Goal: Book appointment/travel/reservation

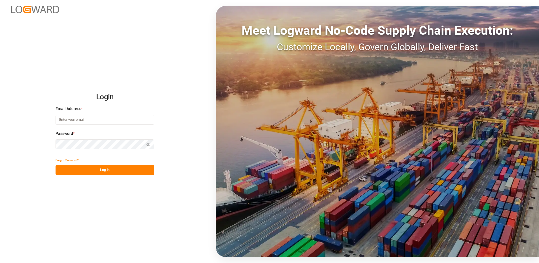
type input "[EMAIL_ADDRESS][DOMAIN_NAME]"
click at [100, 172] on button "Log In" at bounding box center [105, 170] width 99 height 10
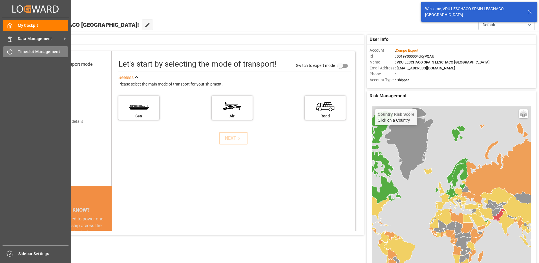
click at [8, 56] on div "Timeslot Management Timeslot Management" at bounding box center [35, 51] width 65 height 11
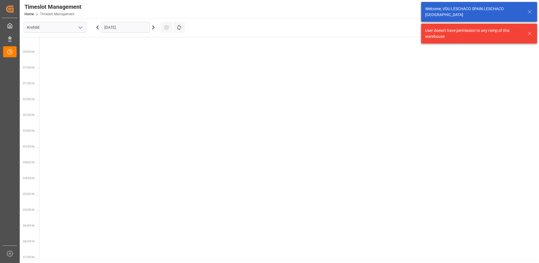
scroll to position [451, 0]
click at [64, 25] on input "Krefeld" at bounding box center [55, 27] width 63 height 11
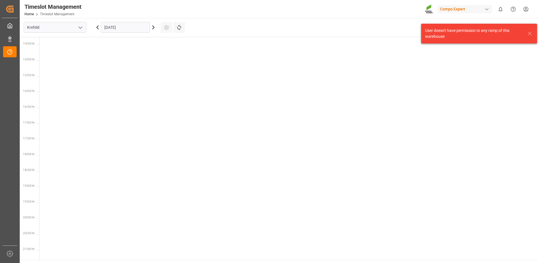
click at [79, 27] on polyline "open menu" at bounding box center [80, 28] width 3 height 2
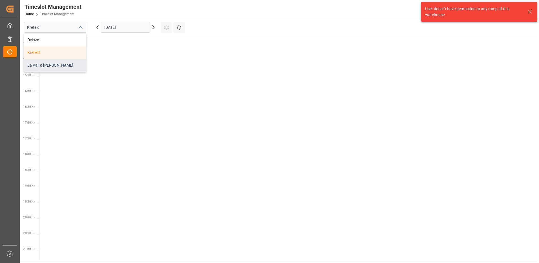
click at [55, 62] on div "La Vall d [PERSON_NAME]" at bounding box center [55, 65] width 62 height 13
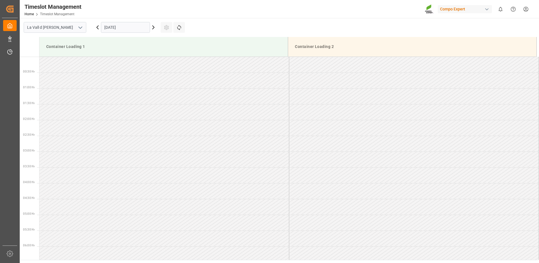
scroll to position [470, 0]
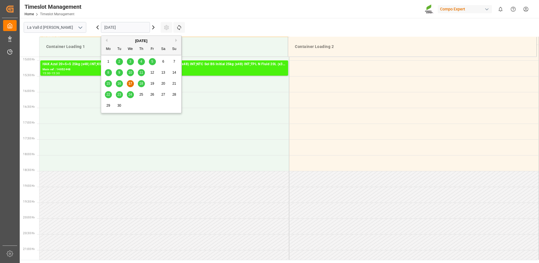
click at [140, 26] on input "[DATE]" at bounding box center [125, 27] width 49 height 11
click at [110, 94] on div "22" at bounding box center [108, 94] width 7 height 7
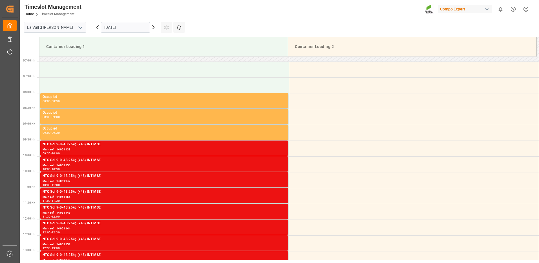
scroll to position [188, 0]
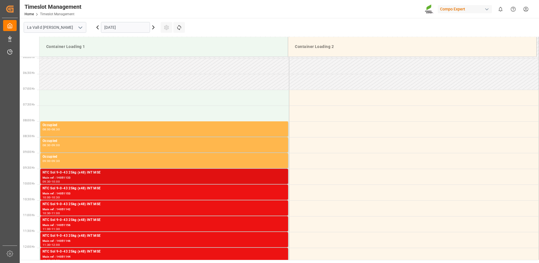
click at [126, 175] on div "NTC Sol 9-0-43 25kg (x48) INT MSE" at bounding box center [164, 173] width 243 height 6
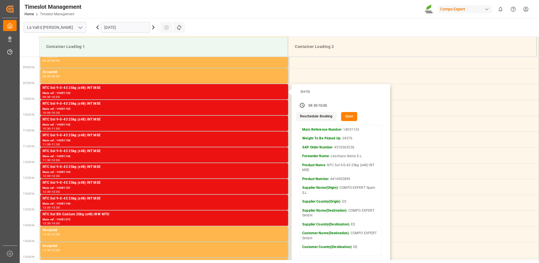
scroll to position [301, 0]
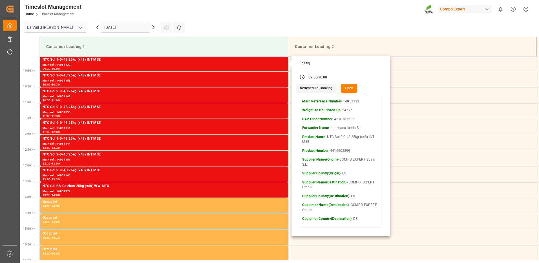
click at [348, 88] on button "Open" at bounding box center [349, 88] width 16 height 9
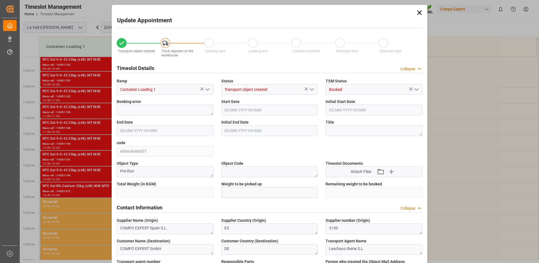
type input "24576"
type input "500"
type input "22.09.2025 09:30"
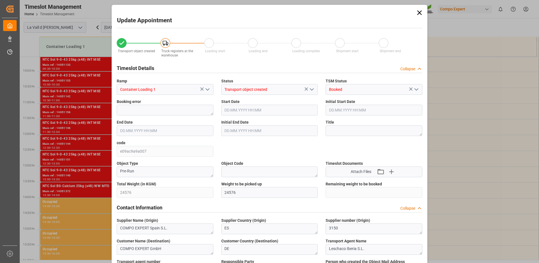
type input "22.09.2025 10:00"
type input "20.08.2025 10:52"
type input "08.09.2025 13:02"
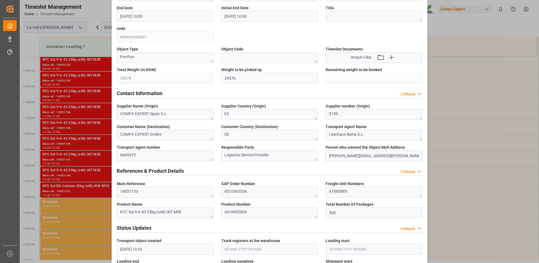
scroll to position [86, 0]
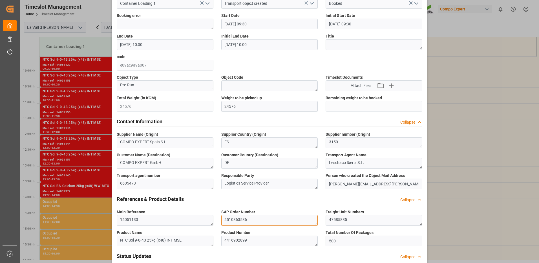
click at [234, 220] on textarea "4510363536" at bounding box center [269, 220] width 97 height 11
click at [470, 58] on div "Update Appointment Transport object created Truck registers at the warehouse Lo…" at bounding box center [269, 131] width 539 height 263
click at [410, 5] on icon at bounding box center [411, 3] width 6 height 6
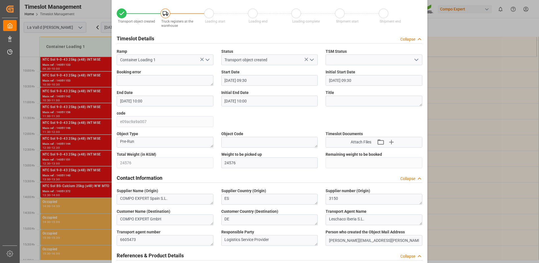
scroll to position [0, 0]
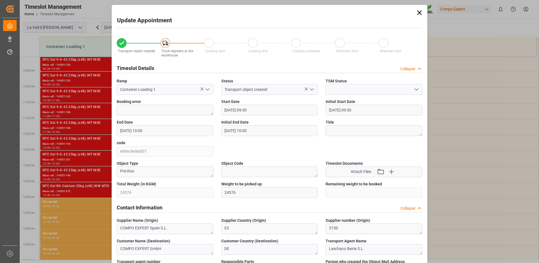
click at [420, 13] on icon at bounding box center [420, 13] width 8 height 8
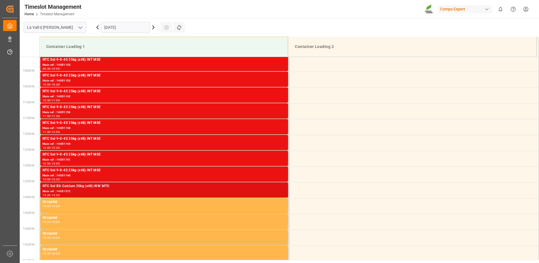
click at [60, 191] on div "Main ref : 14051372" at bounding box center [164, 191] width 243 height 5
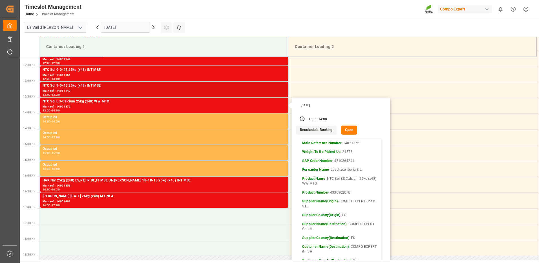
scroll to position [414, 0]
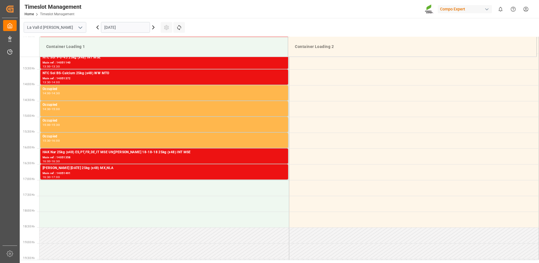
click at [77, 155] on div "Main ref : 14051358" at bounding box center [164, 157] width 243 height 5
click at [74, 175] on div "Main ref : 14051491" at bounding box center [164, 173] width 243 height 5
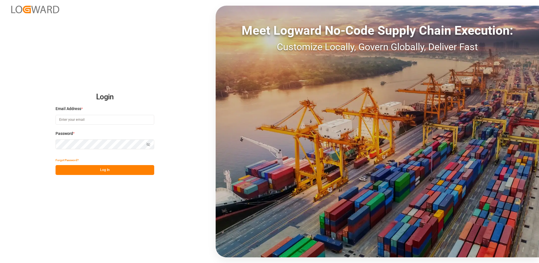
type input "[EMAIL_ADDRESS][DOMAIN_NAME]"
click at [108, 173] on button "Log In" at bounding box center [105, 170] width 99 height 10
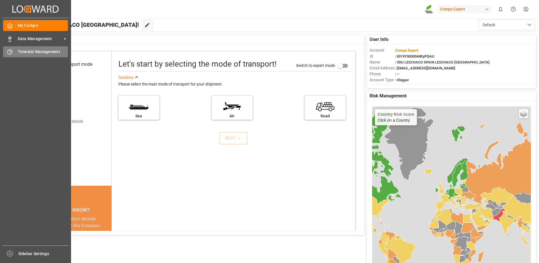
click at [24, 53] on span "Timeslot Management" at bounding box center [43, 52] width 50 height 6
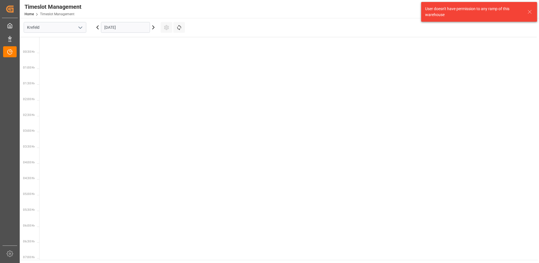
scroll to position [451, 0]
click at [80, 28] on icon "open menu" at bounding box center [80, 27] width 7 height 7
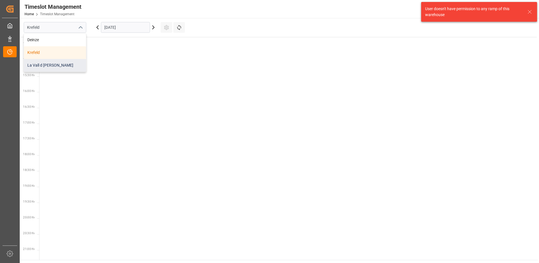
click at [47, 63] on div "La Vall d [PERSON_NAME]" at bounding box center [55, 65] width 62 height 13
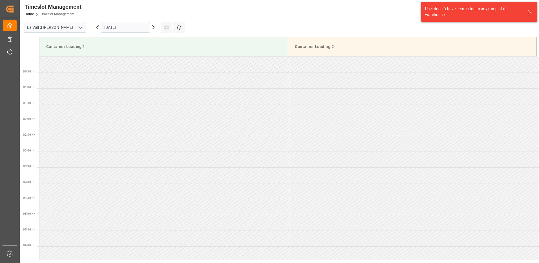
scroll to position [470, 0]
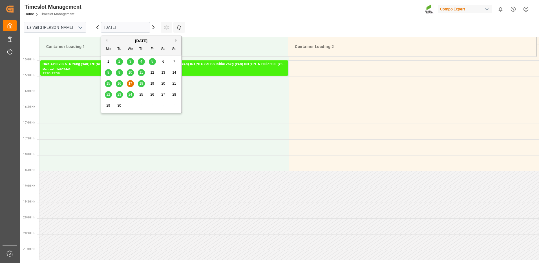
click at [129, 29] on input "[DATE]" at bounding box center [125, 27] width 49 height 11
click at [140, 83] on span "18" at bounding box center [141, 84] width 4 height 4
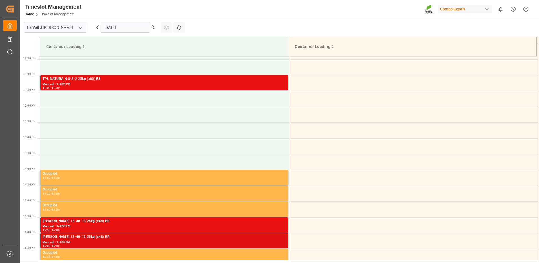
scroll to position [301, 0]
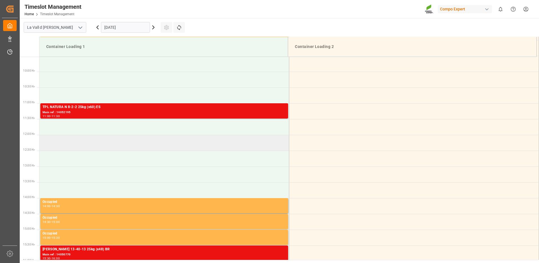
click at [116, 147] on td at bounding box center [164, 143] width 250 height 16
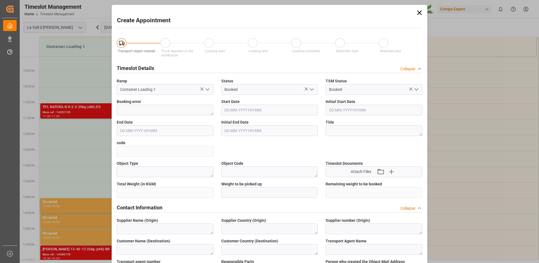
type input "[DATE] 12:00"
type input "[DATE] 12:30"
click at [421, 12] on icon at bounding box center [420, 13] width 8 height 8
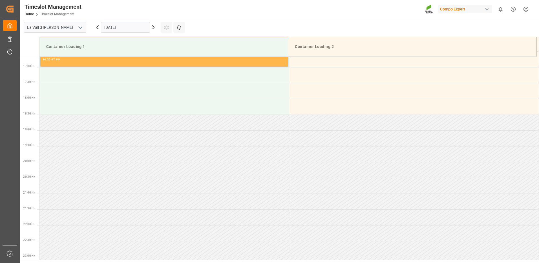
scroll to position [470, 0]
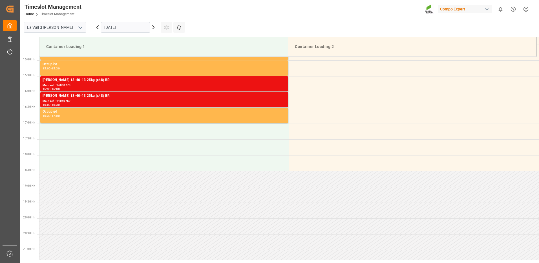
click at [132, 26] on input "[DATE]" at bounding box center [125, 27] width 49 height 11
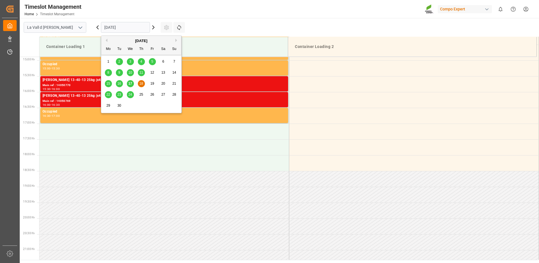
click at [106, 94] on span "22" at bounding box center [108, 95] width 4 height 4
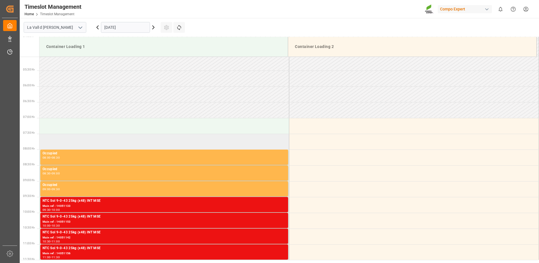
scroll to position [273, 0]
